Goal: Task Accomplishment & Management: Manage account settings

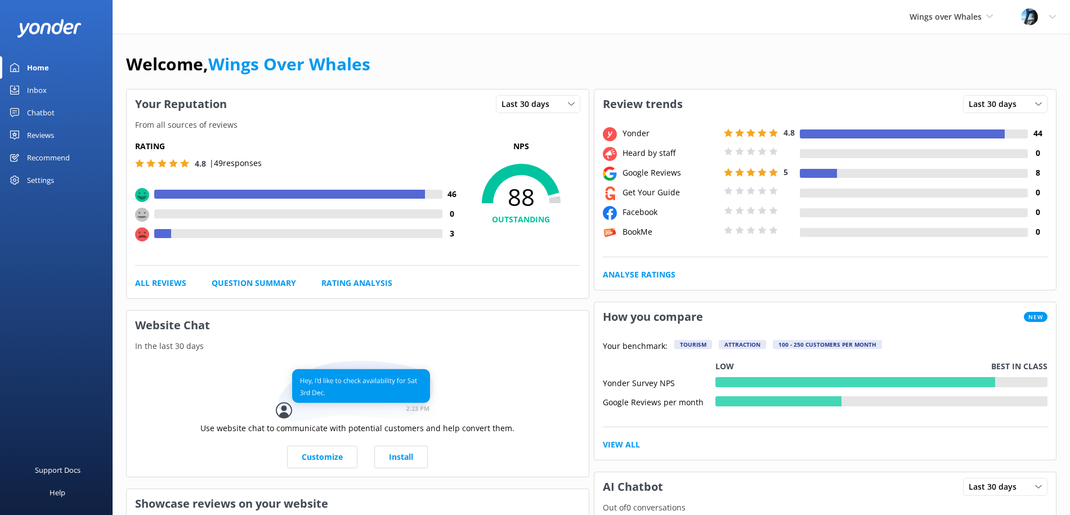
click at [43, 133] on div "Reviews" at bounding box center [40, 135] width 27 height 23
